Goal: Information Seeking & Learning: Compare options

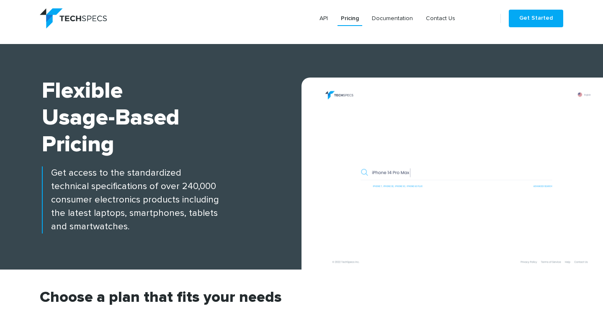
scroll to position [251, 0]
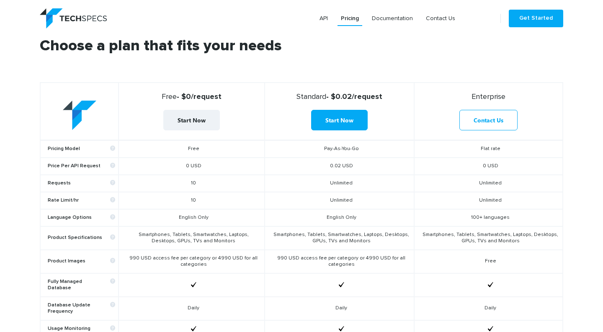
drag, startPoint x: 331, startPoint y: 183, endPoint x: 297, endPoint y: 186, distance: 34.0
click at [297, 186] on td "Unlimited" at bounding box center [340, 183] width 150 height 17
drag, startPoint x: 351, startPoint y: 176, endPoint x: 334, endPoint y: 179, distance: 16.8
click at [334, 179] on td "Unlimited" at bounding box center [340, 183] width 150 height 17
drag, startPoint x: 474, startPoint y: 96, endPoint x: 501, endPoint y: 90, distance: 27.4
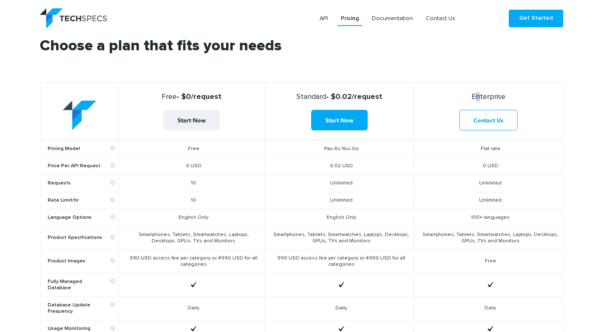
click at [501, 90] on th "Enterprise Contact Us" at bounding box center [488, 112] width 149 height 58
drag, startPoint x: 501, startPoint y: 90, endPoint x: 495, endPoint y: 145, distance: 54.4
click at [495, 145] on td "Flat rate" at bounding box center [488, 149] width 149 height 18
drag, startPoint x: 495, startPoint y: 145, endPoint x: 473, endPoint y: 165, distance: 30.3
click at [473, 165] on td "0 USD" at bounding box center [488, 166] width 149 height 17
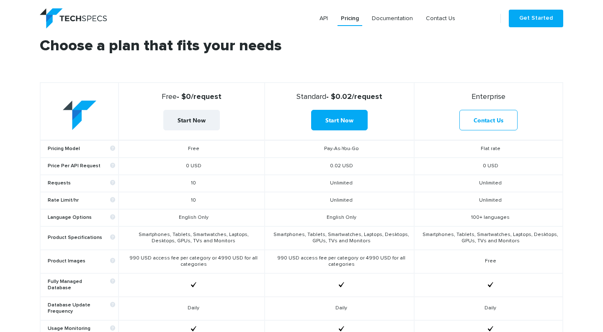
drag, startPoint x: 479, startPoint y: 165, endPoint x: 527, endPoint y: 163, distance: 47.8
click at [527, 163] on td "0 USD" at bounding box center [488, 166] width 149 height 17
drag, startPoint x: 527, startPoint y: 163, endPoint x: 493, endPoint y: 186, distance: 41.6
click at [493, 186] on td "Unlimited" at bounding box center [488, 183] width 149 height 17
drag, startPoint x: 493, startPoint y: 186, endPoint x: 484, endPoint y: 183, distance: 9.1
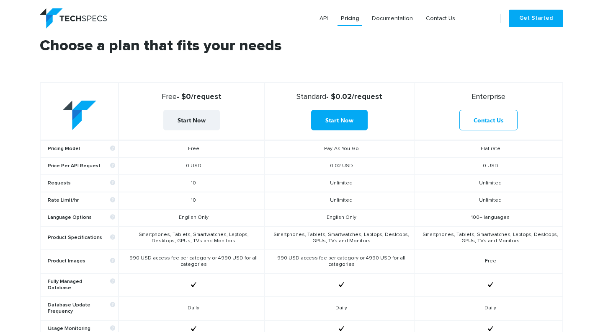
click at [484, 183] on td "Unlimited" at bounding box center [488, 183] width 149 height 17
drag, startPoint x: 484, startPoint y: 183, endPoint x: 491, endPoint y: 204, distance: 21.5
click at [491, 204] on td "Unlimited" at bounding box center [488, 200] width 149 height 17
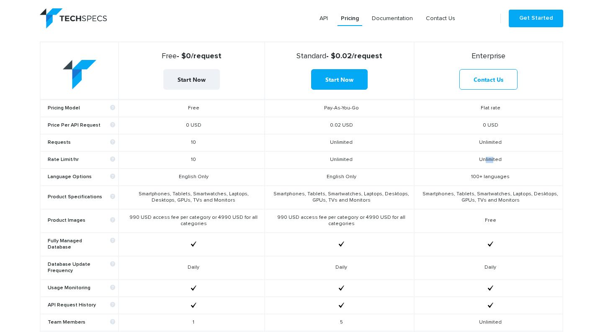
scroll to position [293, 0]
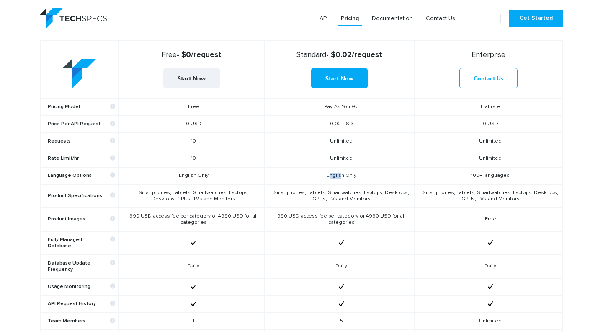
drag, startPoint x: 330, startPoint y: 176, endPoint x: 341, endPoint y: 173, distance: 12.3
click at [341, 173] on td "English Only" at bounding box center [340, 175] width 150 height 17
drag, startPoint x: 341, startPoint y: 173, endPoint x: 340, endPoint y: 198, distance: 25.2
click at [340, 198] on td "Smartphones, Tablets, Smartwatches, Laptops, Desktops, GPUs, TVs and Monitors" at bounding box center [340, 195] width 150 height 23
drag, startPoint x: 340, startPoint y: 198, endPoint x: 291, endPoint y: 212, distance: 50.8
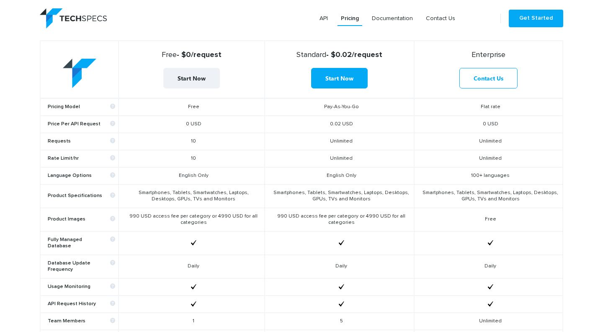
click at [291, 212] on td "990 USD access fee per category or 4990 USD for all categories" at bounding box center [340, 219] width 150 height 23
click at [287, 191] on td "Smartphones, Tablets, Smartwatches, Laptops, Desktops, GPUs, TVs and Monitors" at bounding box center [340, 195] width 150 height 23
drag, startPoint x: 287, startPoint y: 191, endPoint x: 317, endPoint y: 189, distance: 29.8
click at [317, 189] on td "Smartphones, Tablets, Smartwatches, Laptops, Desktops, GPUs, TVs and Monitors" at bounding box center [340, 195] width 150 height 23
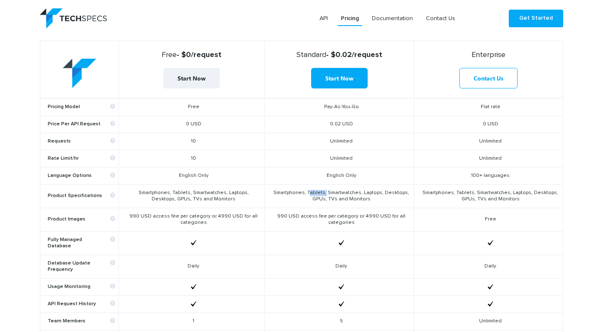
click at [318, 189] on td "Smartphones, Tablets, Smartwatches, Laptops, Desktops, GPUs, TVs and Monitors" at bounding box center [340, 195] width 150 height 23
drag, startPoint x: 318, startPoint y: 189, endPoint x: 337, endPoint y: 190, distance: 19.3
click at [337, 190] on td "Smartphones, Tablets, Smartwatches, Laptops, Desktops, GPUs, TVs and Monitors" at bounding box center [340, 195] width 150 height 23
drag, startPoint x: 337, startPoint y: 190, endPoint x: 365, endPoint y: 192, distance: 28.6
click at [348, 191] on td "Smartphones, Tablets, Smartwatches, Laptops, Desktops, GPUs, TVs and Monitors" at bounding box center [340, 195] width 150 height 23
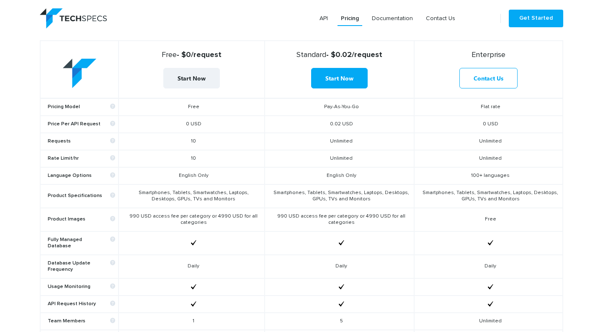
click at [378, 191] on td "Smartphones, Tablets, Smartwatches, Laptops, Desktops, GPUs, TVs and Monitors" at bounding box center [340, 195] width 150 height 23
click at [379, 191] on td "Smartphones, Tablets, Smartwatches, Laptops, Desktops, GPUs, TVs and Monitors" at bounding box center [340, 195] width 150 height 23
drag, startPoint x: 379, startPoint y: 191, endPoint x: 387, endPoint y: 194, distance: 9.0
click at [387, 194] on td "Smartphones, Tablets, Smartwatches, Laptops, Desktops, GPUs, TVs and Monitors" at bounding box center [340, 195] width 150 height 23
click at [348, 191] on td "Smartphones, Tablets, Smartwatches, Laptops, Desktops, GPUs, TVs and Monitors" at bounding box center [340, 195] width 150 height 23
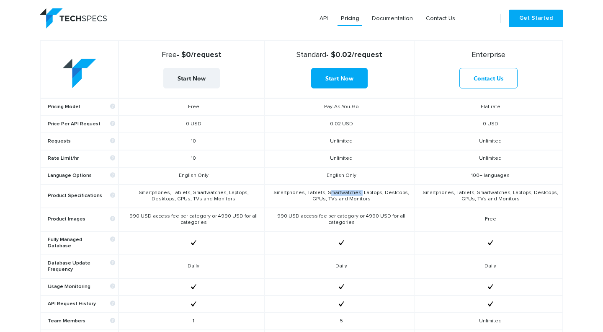
click at [348, 191] on td "Smartphones, Tablets, Smartwatches, Laptops, Desktops, GPUs, TVs and Monitors" at bounding box center [340, 195] width 150 height 23
drag, startPoint x: 348, startPoint y: 191, endPoint x: 308, endPoint y: 201, distance: 40.8
click at [309, 201] on td "Smartphones, Tablets, Smartwatches, Laptops, Desktops, GPUs, TVs and Monitors" at bounding box center [340, 195] width 150 height 23
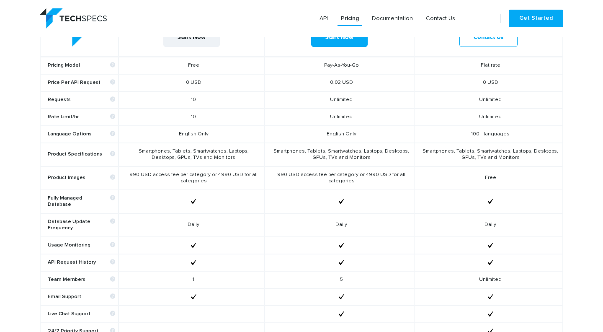
scroll to position [335, 0]
click at [282, 169] on td "990 USD access fee per category or 4990 USD for all categories" at bounding box center [340, 177] width 150 height 23
drag, startPoint x: 282, startPoint y: 169, endPoint x: 296, endPoint y: 170, distance: 14.3
click at [296, 170] on td "990 USD access fee per category or 4990 USD for all categories" at bounding box center [340, 177] width 150 height 23
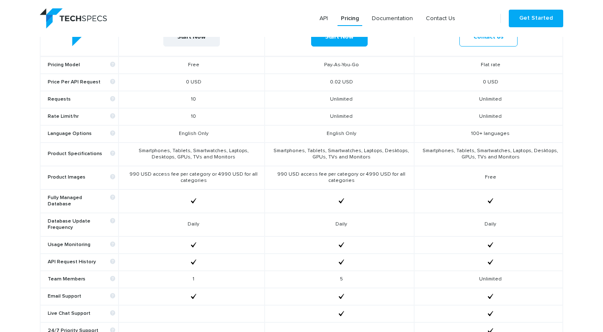
click at [297, 170] on td "990 USD access fee per category or 4990 USD for all categories" at bounding box center [340, 177] width 150 height 23
click at [307, 174] on td "990 USD access fee per category or 4990 USD for all categories" at bounding box center [340, 177] width 150 height 23
click at [308, 174] on td "990 USD access fee per category or 4990 USD for all categories" at bounding box center [340, 177] width 150 height 23
drag, startPoint x: 154, startPoint y: 173, endPoint x: 211, endPoint y: 170, distance: 57.0
click at [211, 170] on td "990 USD access fee per category or 4990 USD for all categories" at bounding box center [192, 177] width 146 height 23
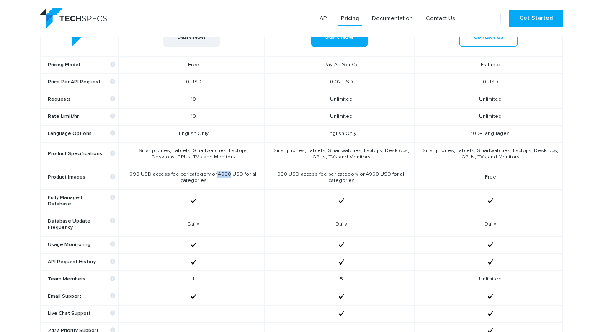
drag, startPoint x: 211, startPoint y: 170, endPoint x: 223, endPoint y: 172, distance: 12.4
click at [223, 172] on td "990 USD access fee per category or 4990 USD for all categories" at bounding box center [192, 177] width 146 height 23
drag, startPoint x: 223, startPoint y: 172, endPoint x: 224, endPoint y: 183, distance: 10.5
click at [224, 183] on td "990 USD access fee per category or 4990 USD for all categories" at bounding box center [192, 177] width 146 height 23
drag, startPoint x: 278, startPoint y: 173, endPoint x: 292, endPoint y: 170, distance: 14.0
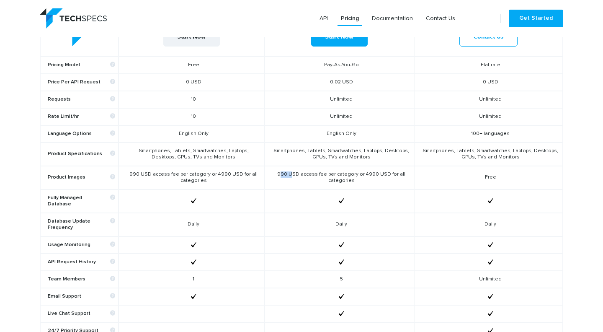
click at [292, 170] on td "990 USD access fee per category or 4990 USD for all categories" at bounding box center [340, 177] width 150 height 23
drag, startPoint x: 292, startPoint y: 170, endPoint x: 358, endPoint y: 170, distance: 65.8
click at [358, 170] on td "990 USD access fee per category or 4990 USD for all categories" at bounding box center [340, 177] width 150 height 23
drag, startPoint x: 358, startPoint y: 170, endPoint x: 396, endPoint y: 181, distance: 39.9
click at [397, 173] on td "990 USD access fee per category or 4990 USD for all categories" at bounding box center [340, 177] width 150 height 23
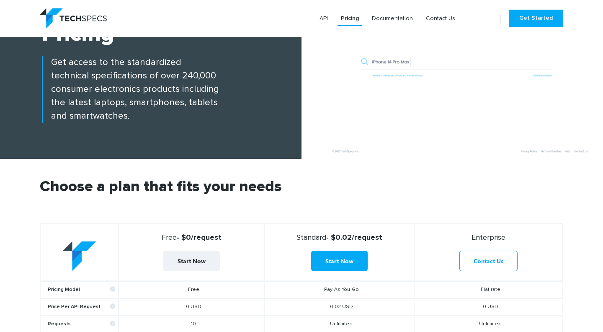
scroll to position [126, 0]
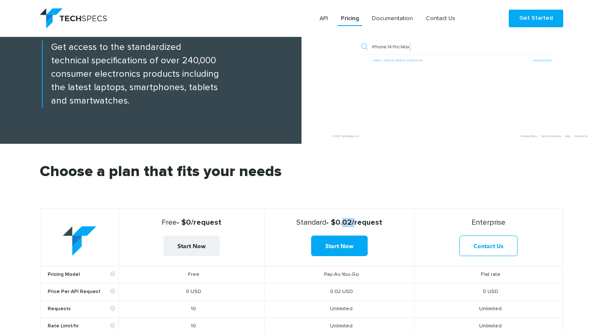
drag, startPoint x: 341, startPoint y: 222, endPoint x: 352, endPoint y: 220, distance: 10.5
click at [352, 220] on strong "Standard - $0.02/request" at bounding box center [340, 222] width 142 height 9
drag, startPoint x: 352, startPoint y: 220, endPoint x: 335, endPoint y: 221, distance: 16.8
click at [336, 221] on strong "Standard - $0.02/request" at bounding box center [340, 222] width 142 height 9
drag, startPoint x: 333, startPoint y: 221, endPoint x: 351, endPoint y: 222, distance: 17.6
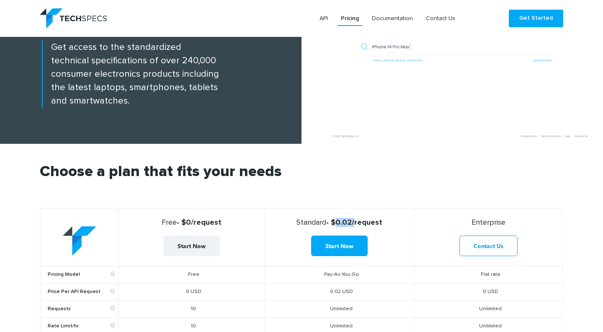
click at [351, 222] on strong "Standard - $0.02/request" at bounding box center [340, 222] width 142 height 9
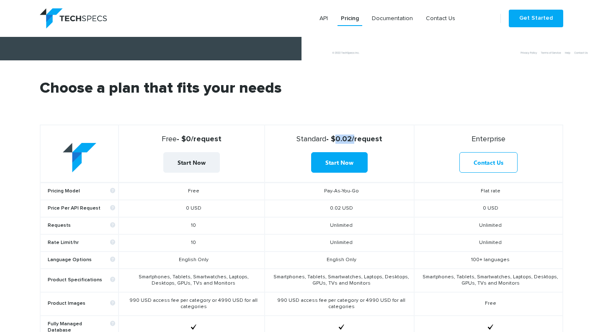
scroll to position [251, 0]
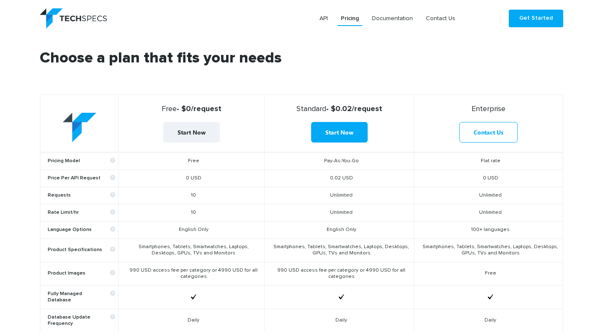
scroll to position [251, 0]
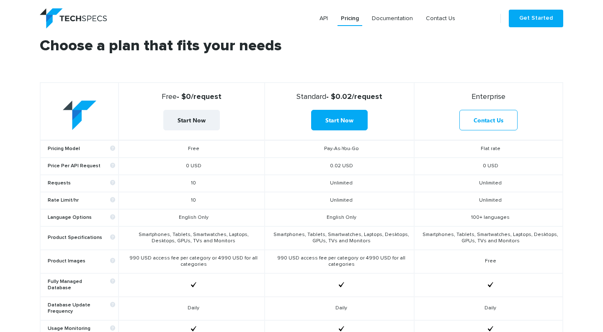
drag, startPoint x: 352, startPoint y: 162, endPoint x: 356, endPoint y: 161, distance: 4.2
click at [356, 161] on td "0.02 USD" at bounding box center [340, 166] width 150 height 17
drag, startPoint x: 356, startPoint y: 161, endPoint x: 340, endPoint y: 168, distance: 17.7
click at [340, 168] on td "0.02 USD" at bounding box center [340, 166] width 150 height 17
click at [337, 166] on td "0.02 USD" at bounding box center [340, 166] width 150 height 17
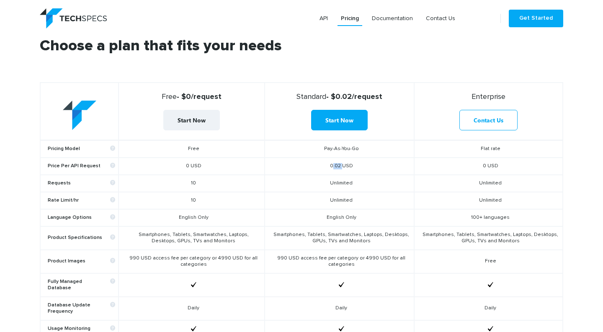
click at [337, 165] on td "0.02 USD" at bounding box center [340, 166] width 150 height 17
click at [333, 164] on td "0.02 USD" at bounding box center [340, 166] width 150 height 17
drag, startPoint x: 333, startPoint y: 164, endPoint x: 337, endPoint y: 165, distance: 4.2
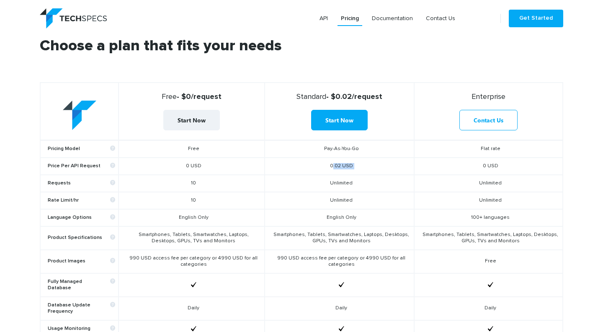
click at [337, 165] on td "0.02 USD" at bounding box center [340, 166] width 150 height 17
click at [331, 167] on td "0.02 USD" at bounding box center [340, 166] width 150 height 17
drag, startPoint x: 329, startPoint y: 164, endPoint x: 340, endPoint y: 164, distance: 10.9
click at [340, 164] on td "0.02 USD" at bounding box center [340, 166] width 150 height 17
drag, startPoint x: 340, startPoint y: 164, endPoint x: 336, endPoint y: 164, distance: 4.6
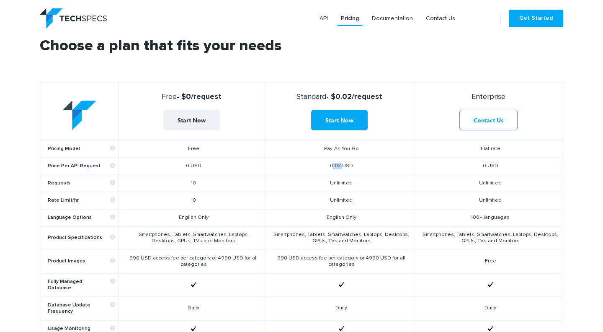
copy td "0.02"
click at [344, 36] on header "API Pricing Documentation Contact Us Get Started" at bounding box center [301, 18] width 603 height 37
drag, startPoint x: 485, startPoint y: 147, endPoint x: 499, endPoint y: 147, distance: 14.2
click at [499, 147] on td "Flat rate" at bounding box center [488, 149] width 149 height 18
drag, startPoint x: 491, startPoint y: 166, endPoint x: 511, endPoint y: 166, distance: 20.5
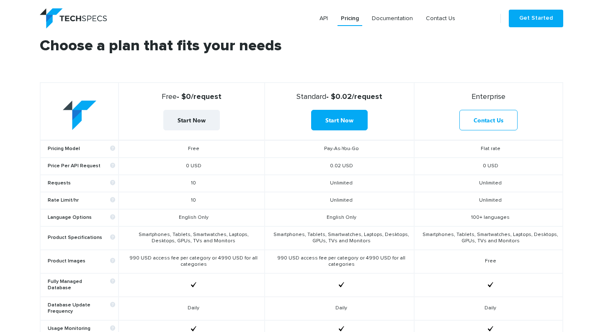
click at [511, 166] on td "0 USD" at bounding box center [488, 166] width 149 height 17
drag, startPoint x: 511, startPoint y: 166, endPoint x: 450, endPoint y: 181, distance: 62.7
click at [460, 181] on td "Unlimited" at bounding box center [488, 183] width 149 height 17
drag, startPoint x: 490, startPoint y: 182, endPoint x: 506, endPoint y: 182, distance: 16.3
click at [506, 182] on td "Unlimited" at bounding box center [488, 183] width 149 height 17
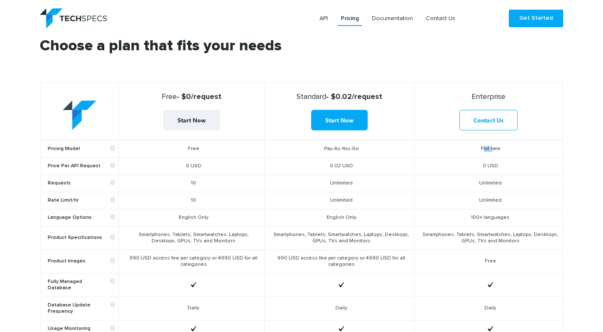
drag, startPoint x: 506, startPoint y: 182, endPoint x: 472, endPoint y: 148, distance: 48.3
click at [472, 148] on td "Flat rate" at bounding box center [488, 149] width 149 height 18
drag, startPoint x: 313, startPoint y: 146, endPoint x: 512, endPoint y: 147, distance: 199.0
click at [512, 147] on tr "Pricing Model Free Pay-As-You-Go Flat rate" at bounding box center [301, 149] width 523 height 18
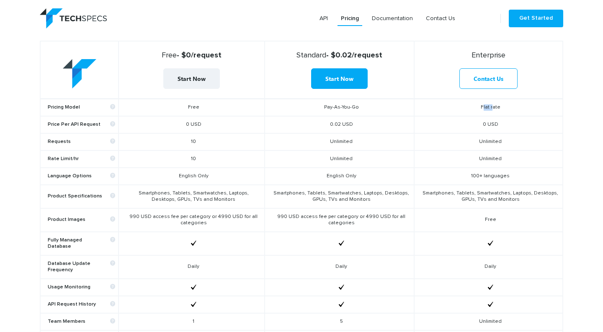
scroll to position [293, 0]
drag, startPoint x: 446, startPoint y: 190, endPoint x: 460, endPoint y: 191, distance: 14.3
click at [460, 191] on td "Smartphones, Tablets, Smartwatches, Laptops, Desktops, GPUs, TVs and Monitors" at bounding box center [488, 195] width 149 height 23
drag, startPoint x: 460, startPoint y: 191, endPoint x: 480, endPoint y: 207, distance: 26.0
click at [480, 208] on td "Free" at bounding box center [488, 219] width 149 height 23
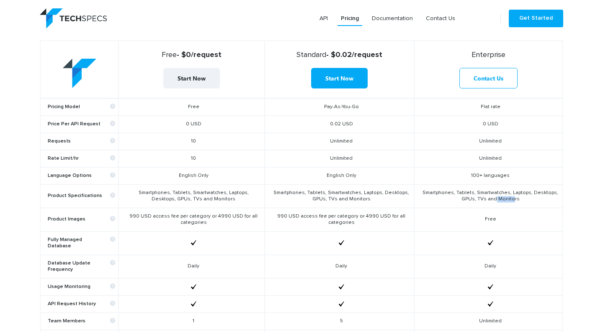
drag, startPoint x: 493, startPoint y: 199, endPoint x: 510, endPoint y: 196, distance: 17.9
click at [510, 196] on td "Smartphones, Tablets, Smartwatches, Laptops, Desktops, GPUs, TVs and Monitors" at bounding box center [488, 195] width 149 height 23
drag, startPoint x: 510, startPoint y: 196, endPoint x: 487, endPoint y: 199, distance: 23.3
click at [487, 199] on td "Smartphones, Tablets, Smartwatches, Laptops, Desktops, GPUs, TVs and Monitors" at bounding box center [488, 195] width 149 height 23
drag, startPoint x: 479, startPoint y: 198, endPoint x: 484, endPoint y: 198, distance: 5.4
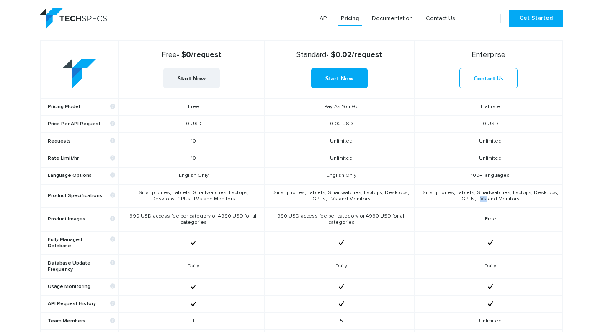
click at [484, 198] on td "Smartphones, Tablets, Smartwatches, Laptops, Desktops, GPUs, TVs and Monitors" at bounding box center [488, 195] width 149 height 23
drag, startPoint x: 484, startPoint y: 198, endPoint x: 474, endPoint y: 199, distance: 10.1
click at [474, 199] on td "Smartphones, Tablets, Smartwatches, Laptops, Desktops, GPUs, TVs and Monitors" at bounding box center [488, 195] width 149 height 23
drag, startPoint x: 474, startPoint y: 199, endPoint x: 553, endPoint y: 191, distance: 78.7
click at [553, 191] on td "Smartphones, Tablets, Smartwatches, Laptops, Desktops, GPUs, TVs and Monitors" at bounding box center [488, 195] width 149 height 23
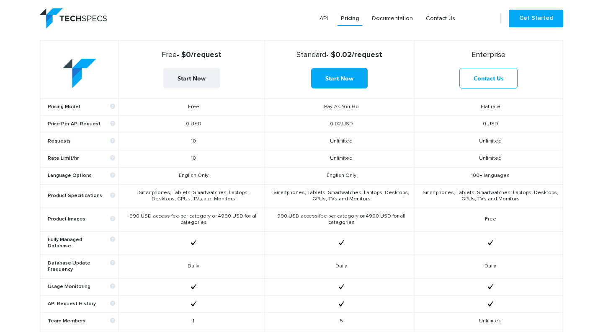
drag, startPoint x: 553, startPoint y: 191, endPoint x: 514, endPoint y: 192, distance: 38.1
click at [514, 191] on td "Smartphones, Tablets, Smartwatches, Laptops, Desktops, GPUs, TVs and Monitors" at bounding box center [488, 195] width 149 height 23
click at [506, 193] on td "Smartphones, Tablets, Smartwatches, Laptops, Desktops, GPUs, TVs and Monitors" at bounding box center [488, 195] width 149 height 23
drag, startPoint x: 506, startPoint y: 193, endPoint x: 486, endPoint y: 191, distance: 19.8
click at [486, 191] on td "Smartphones, Tablets, Smartwatches, Laptops, Desktops, GPUs, TVs and Monitors" at bounding box center [488, 195] width 149 height 23
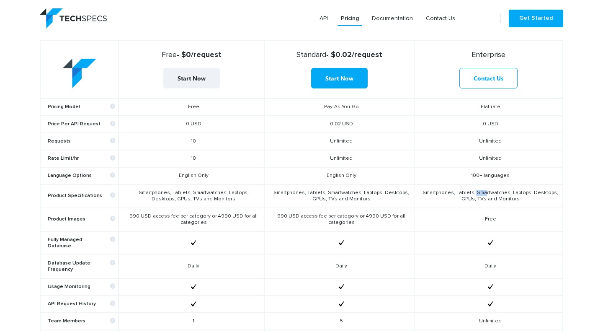
drag, startPoint x: 486, startPoint y: 191, endPoint x: 475, endPoint y: 192, distance: 10.9
click at [475, 192] on td "Smartphones, Tablets, Smartwatches, Laptops, Desktops, GPUs, TVs and Monitors" at bounding box center [488, 195] width 149 height 23
click at [467, 193] on td "Smartphones, Tablets, Smartwatches, Laptops, Desktops, GPUs, TVs and Monitors" at bounding box center [488, 195] width 149 height 23
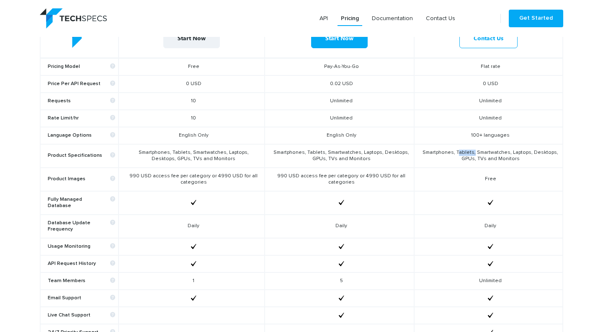
scroll to position [335, 0]
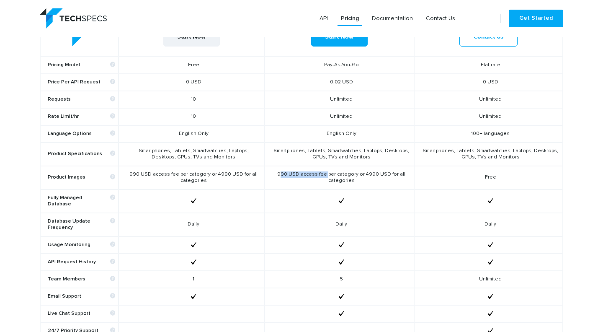
drag, startPoint x: 277, startPoint y: 168, endPoint x: 326, endPoint y: 172, distance: 49.2
click at [326, 172] on td "990 USD access fee per category or 4990 USD for all categories" at bounding box center [340, 177] width 150 height 23
drag, startPoint x: 326, startPoint y: 172, endPoint x: 330, endPoint y: 176, distance: 5.3
click at [330, 176] on td "990 USD access fee per category or 4990 USD for all categories" at bounding box center [340, 177] width 150 height 23
drag, startPoint x: 348, startPoint y: 174, endPoint x: 360, endPoint y: 173, distance: 12.2
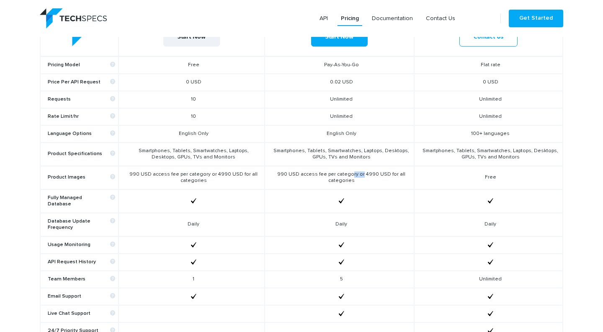
click at [360, 173] on td "990 USD access fee per category or 4990 USD for all categories" at bounding box center [340, 177] width 150 height 23
drag, startPoint x: 360, startPoint y: 173, endPoint x: 369, endPoint y: 194, distance: 21.8
click at [369, 194] on td at bounding box center [340, 200] width 150 height 23
drag, startPoint x: 377, startPoint y: 173, endPoint x: 399, endPoint y: 171, distance: 22.3
click at [399, 171] on td "990 USD access fee per category or 4990 USD for all categories" at bounding box center [340, 177] width 150 height 23
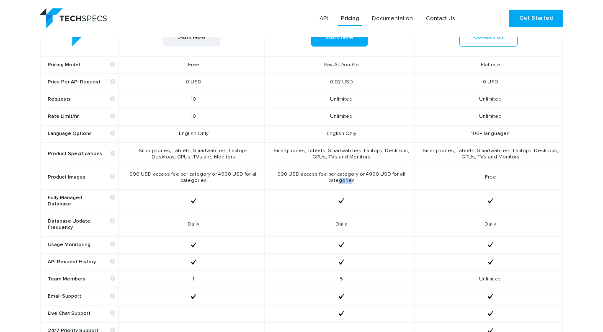
drag, startPoint x: 399, startPoint y: 171, endPoint x: 330, endPoint y: 181, distance: 69.8
click at [330, 181] on td "990 USD access fee per category or 4990 USD for all categories" at bounding box center [340, 177] width 150 height 23
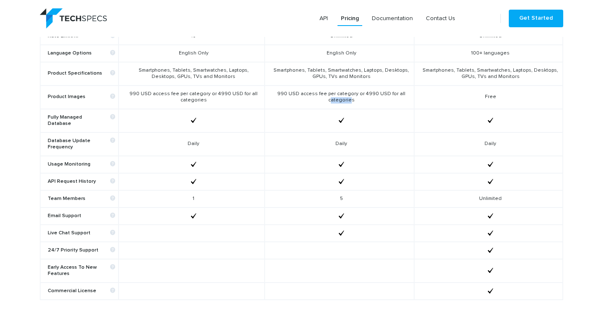
scroll to position [419, 0]
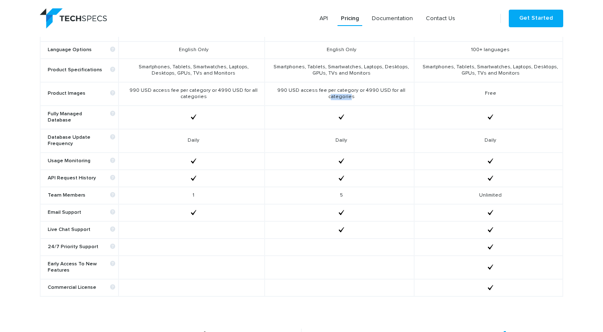
drag, startPoint x: 477, startPoint y: 131, endPoint x: 62, endPoint y: 130, distance: 414.7
click at [62, 130] on tr "Database Update Frequency Daily Daily Daily" at bounding box center [301, 140] width 523 height 23
drag, startPoint x: 62, startPoint y: 130, endPoint x: 73, endPoint y: 158, distance: 30.0
click at [73, 158] on td "Usage Monitoring" at bounding box center [79, 160] width 78 height 17
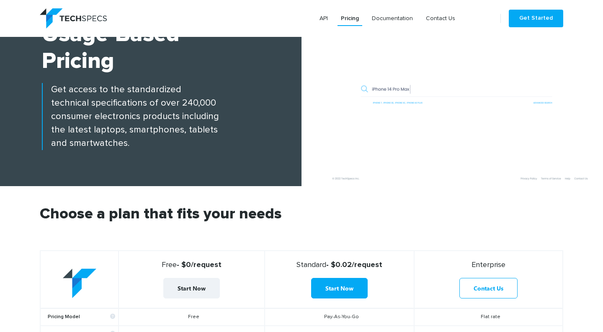
scroll to position [84, 0]
